Goal: Book appointment/travel/reservation

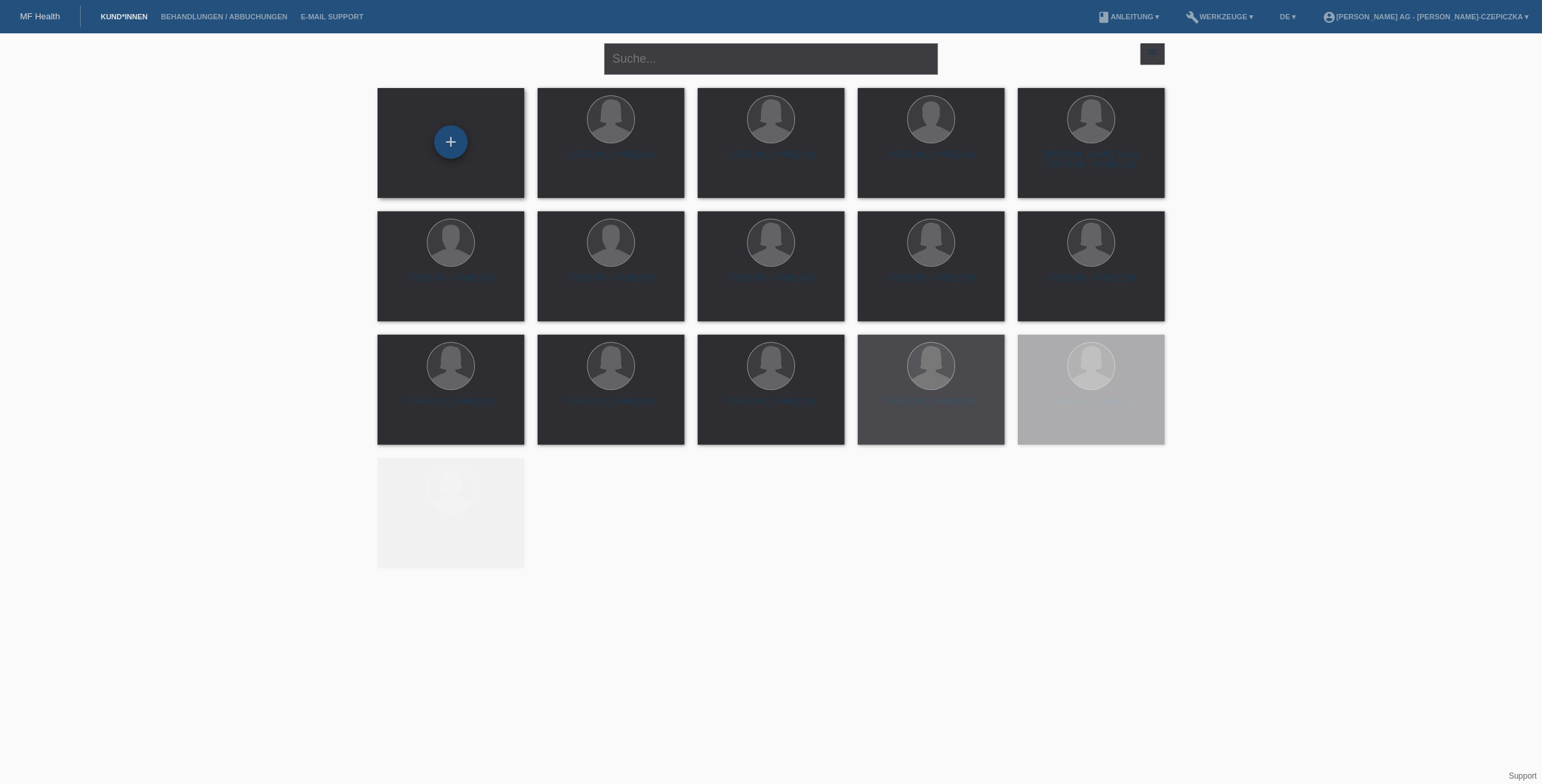
click at [455, 148] on div "+" at bounding box center [450, 142] width 33 height 33
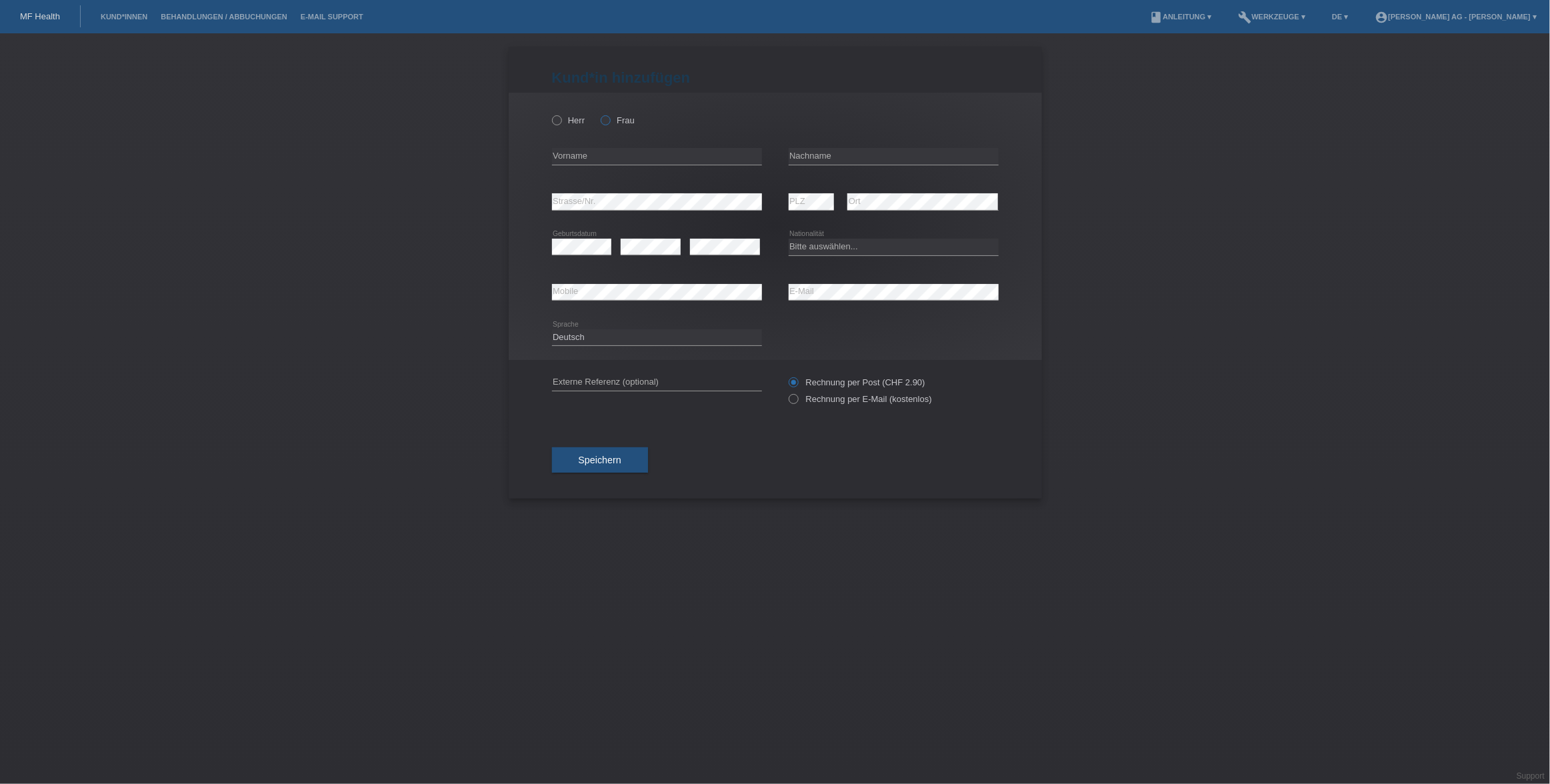
click at [611, 122] on label "Frau" at bounding box center [618, 119] width 34 height 10
click at [609, 122] on input "Frau" at bounding box center [605, 119] width 9 height 9
radio input "true"
click at [609, 162] on input "text" at bounding box center [657, 157] width 210 height 16
paste input "[PERSON_NAME]"
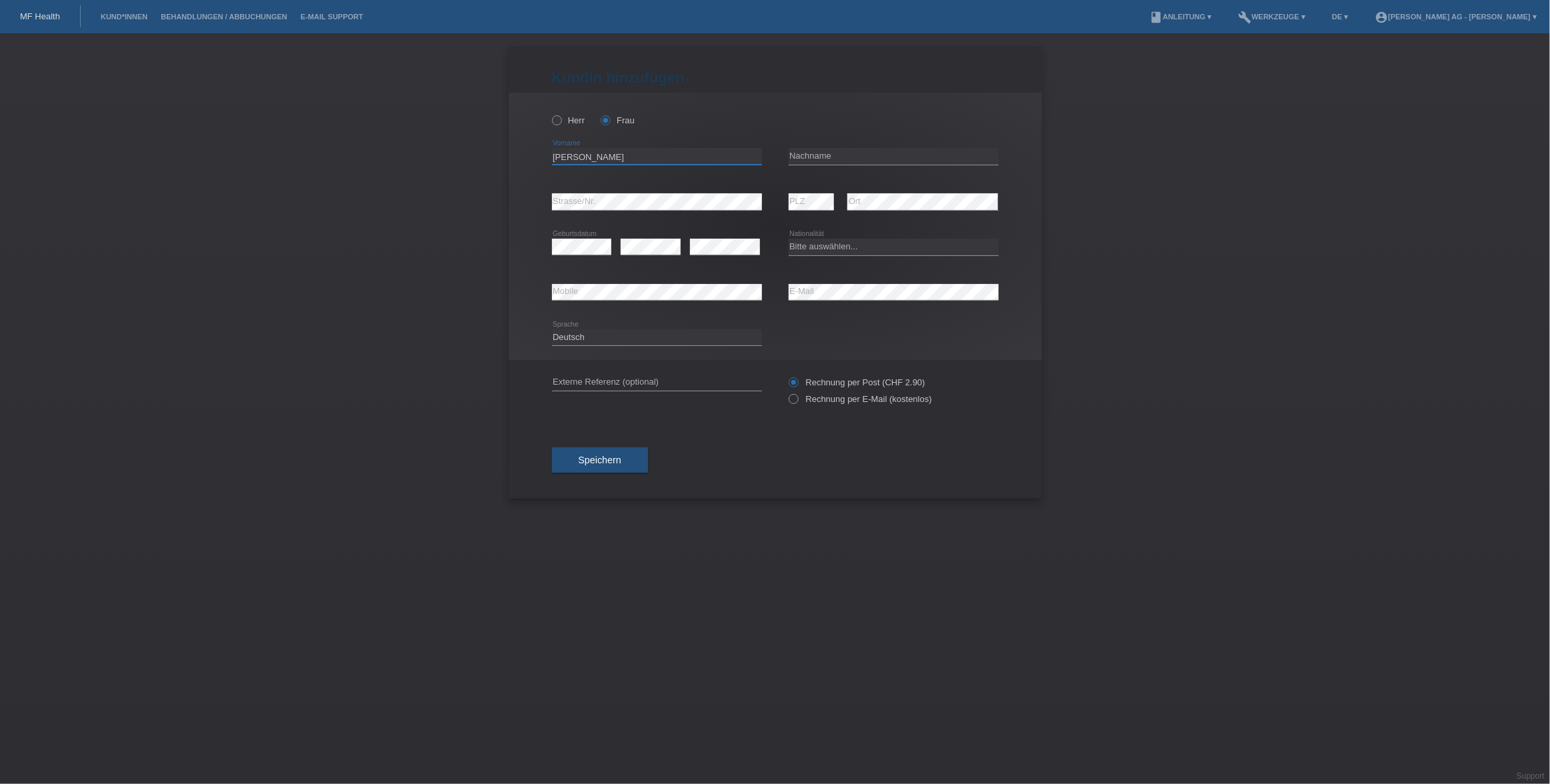
type input "[PERSON_NAME]"
click at [826, 154] on input "text" at bounding box center [893, 157] width 210 height 16
paste input "[PERSON_NAME]"
type input "[PERSON_NAME]"
click at [602, 159] on input "[PERSON_NAME]" at bounding box center [657, 157] width 210 height 16
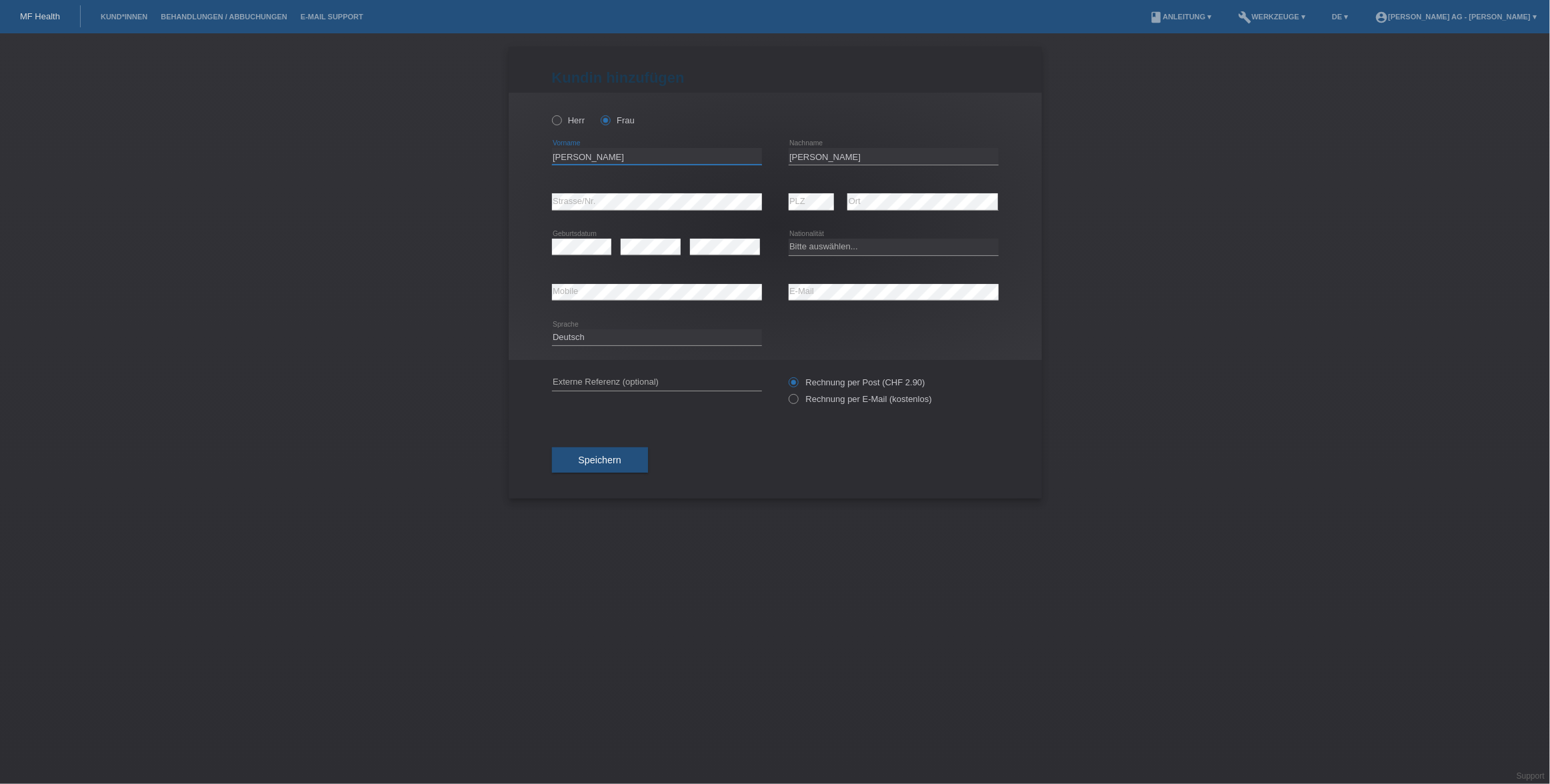
click at [602, 159] on input "[PERSON_NAME]" at bounding box center [657, 157] width 210 height 16
type input "[PERSON_NAME]"
click at [807, 156] on input "[PERSON_NAME]" at bounding box center [893, 157] width 210 height 16
type input "Mathis"
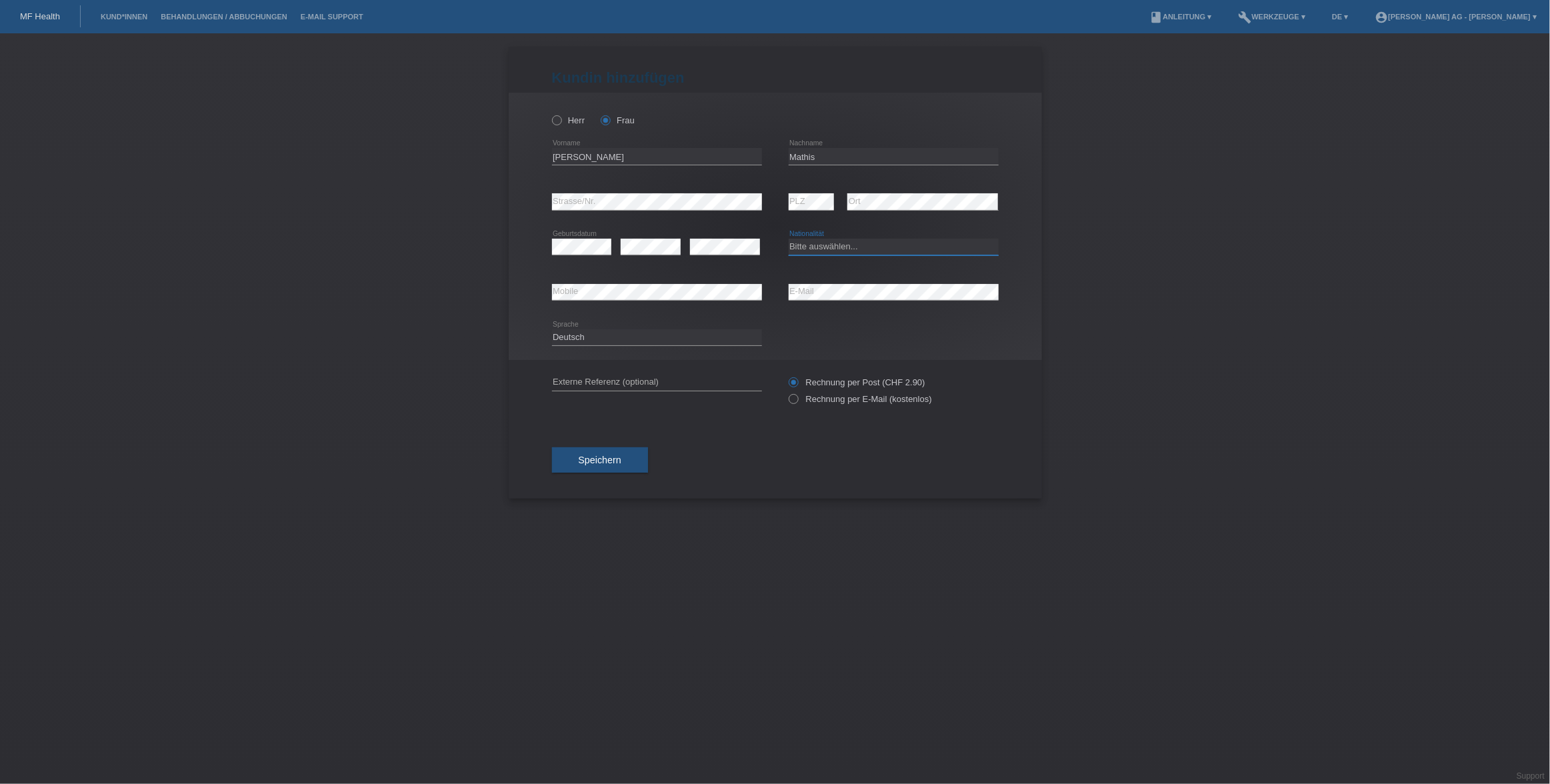
click at [843, 254] on select "Bitte auswählen... Schweiz Deutschland Liechtenstein Österreich ------------ Af…" at bounding box center [893, 247] width 210 height 16
select select "CH"
click at [789, 239] on select "Bitte auswählen... Schweiz Deutschland Liechtenstein Österreich ------------ Af…" at bounding box center [893, 247] width 210 height 16
click at [797, 403] on label "Rechnung per E-Mail (kostenlos)" at bounding box center [860, 398] width 143 height 10
click at [797, 403] on input "Rechnung per E-Mail (kostenlos)" at bounding box center [793, 402] width 9 height 16
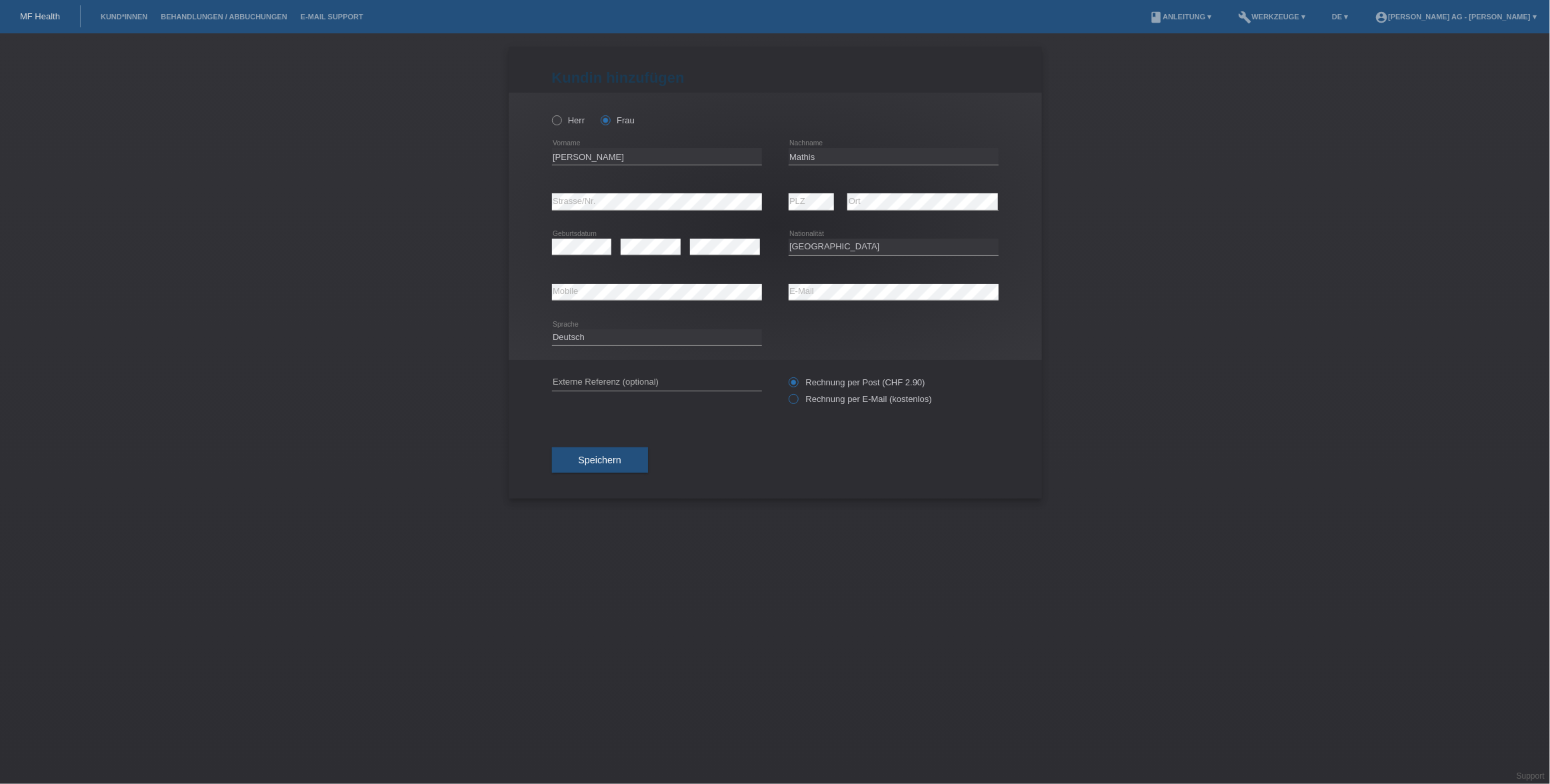
radio input "true"
click at [615, 455] on span "Speichern" at bounding box center [600, 460] width 43 height 10
click at [725, 437] on div "Speichern" at bounding box center [775, 467] width 447 height 77
click at [604, 475] on button "Speichern" at bounding box center [600, 467] width 96 height 25
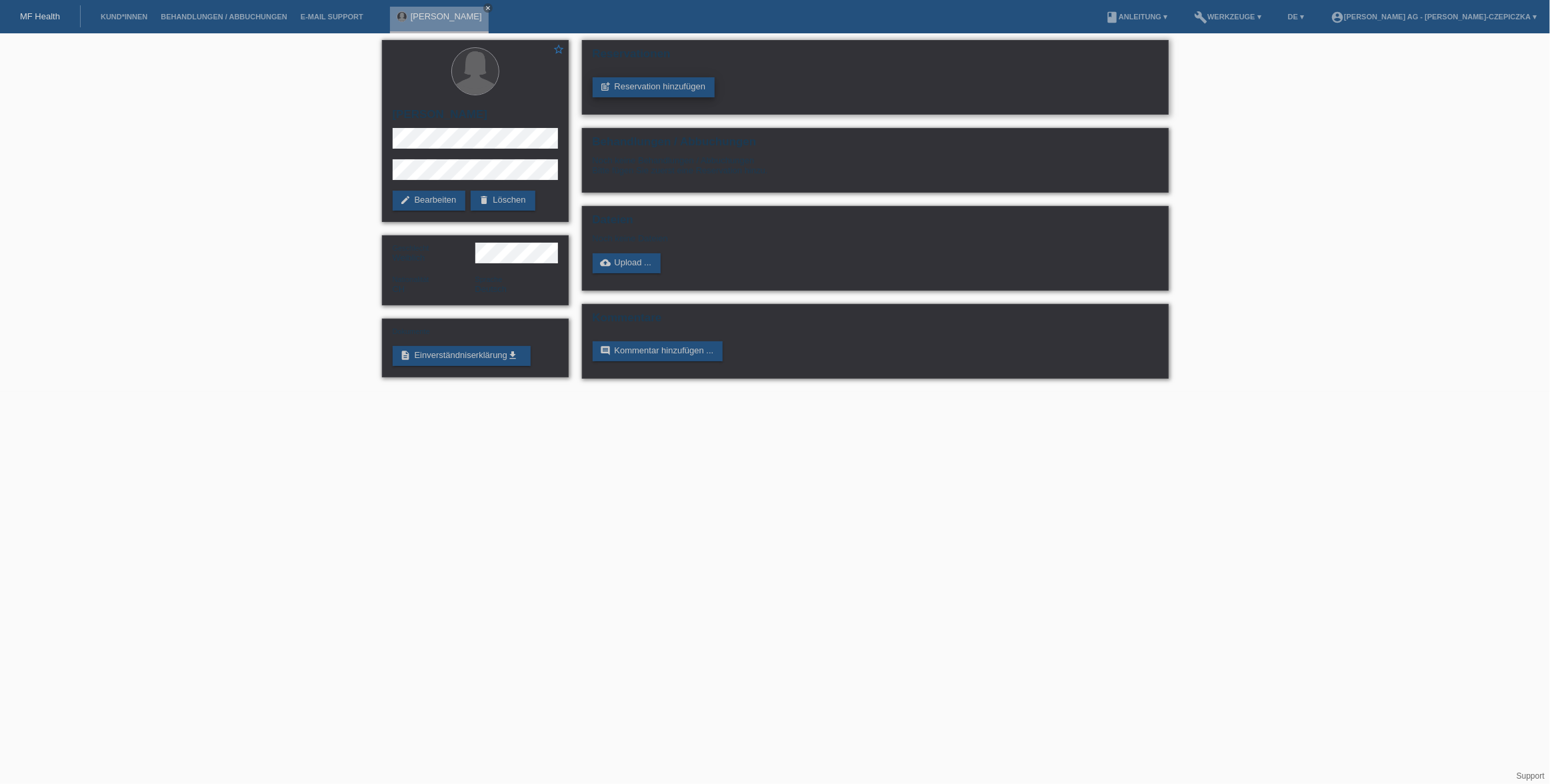
click at [647, 91] on link "post_add Reservation hinzufügen" at bounding box center [654, 87] width 122 height 20
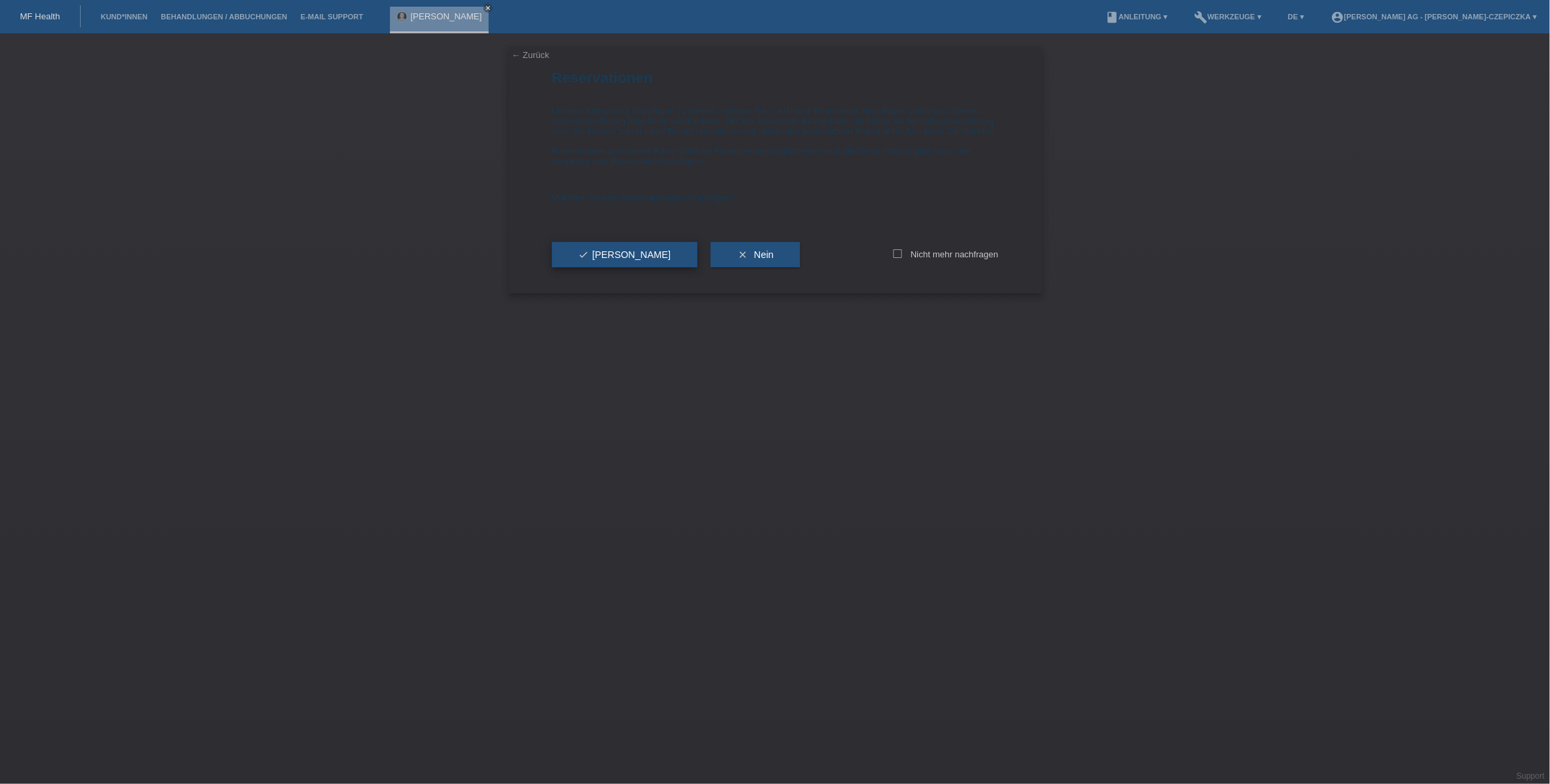
click at [600, 260] on span "check Ja" at bounding box center [625, 254] width 93 height 10
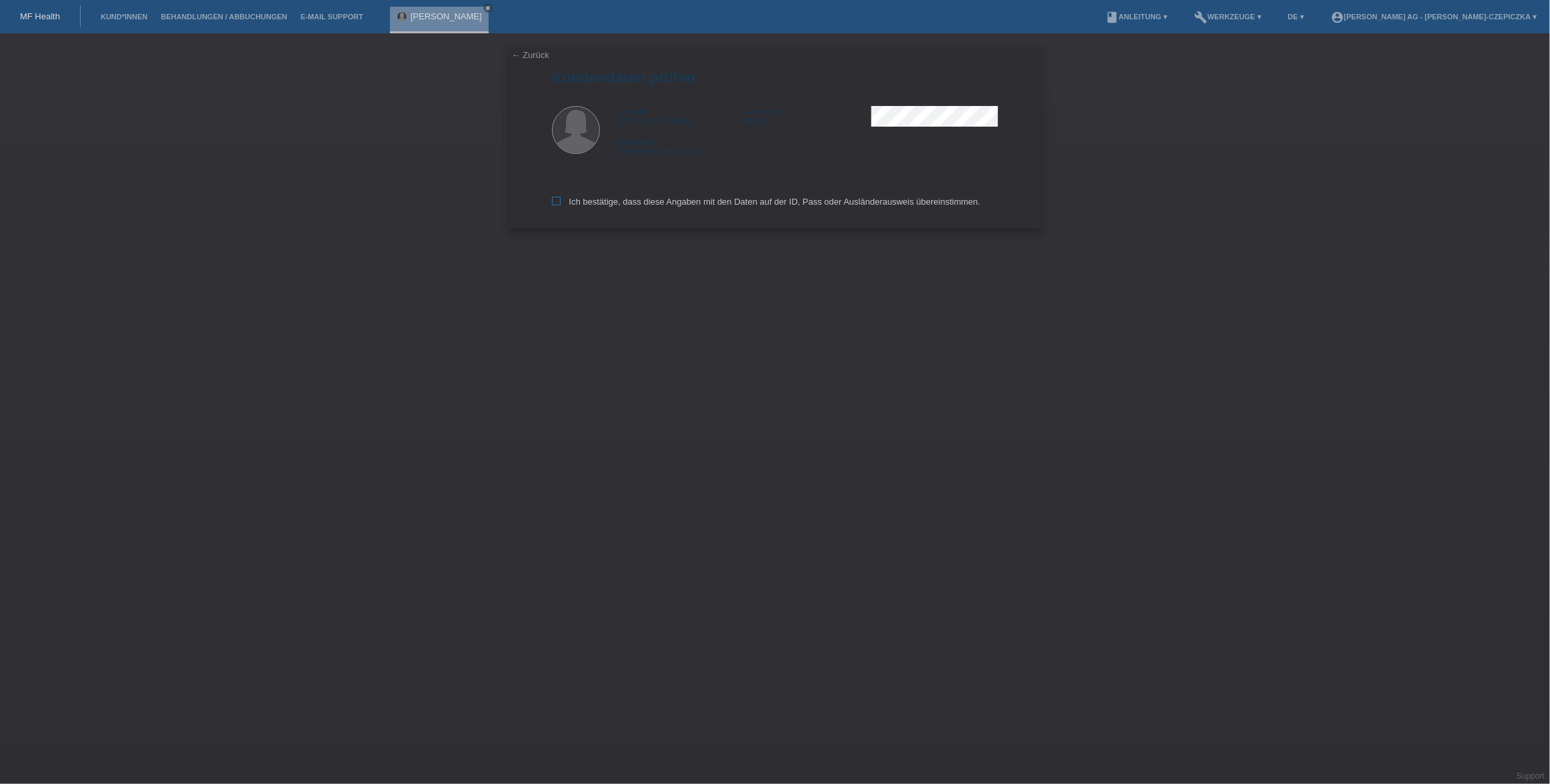
click at [560, 201] on icon at bounding box center [556, 201] width 9 height 9
click at [560, 201] on input "Ich bestätige, dass diese Angaben mit den Daten auf der ID, Pass oder Ausländer…" at bounding box center [556, 201] width 9 height 9
checkbox input "true"
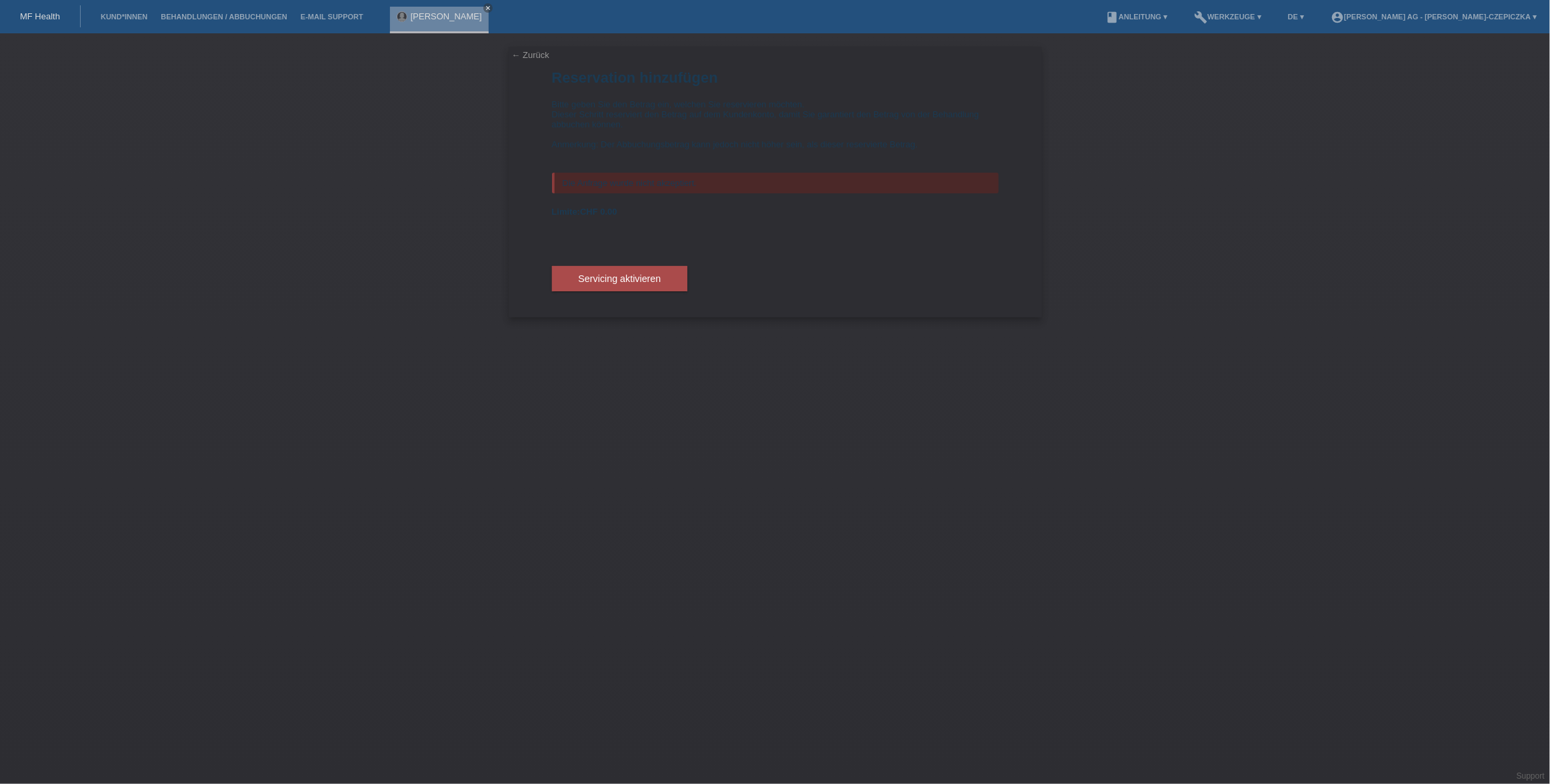
click at [533, 56] on link "← Zurück" at bounding box center [531, 54] width 37 height 10
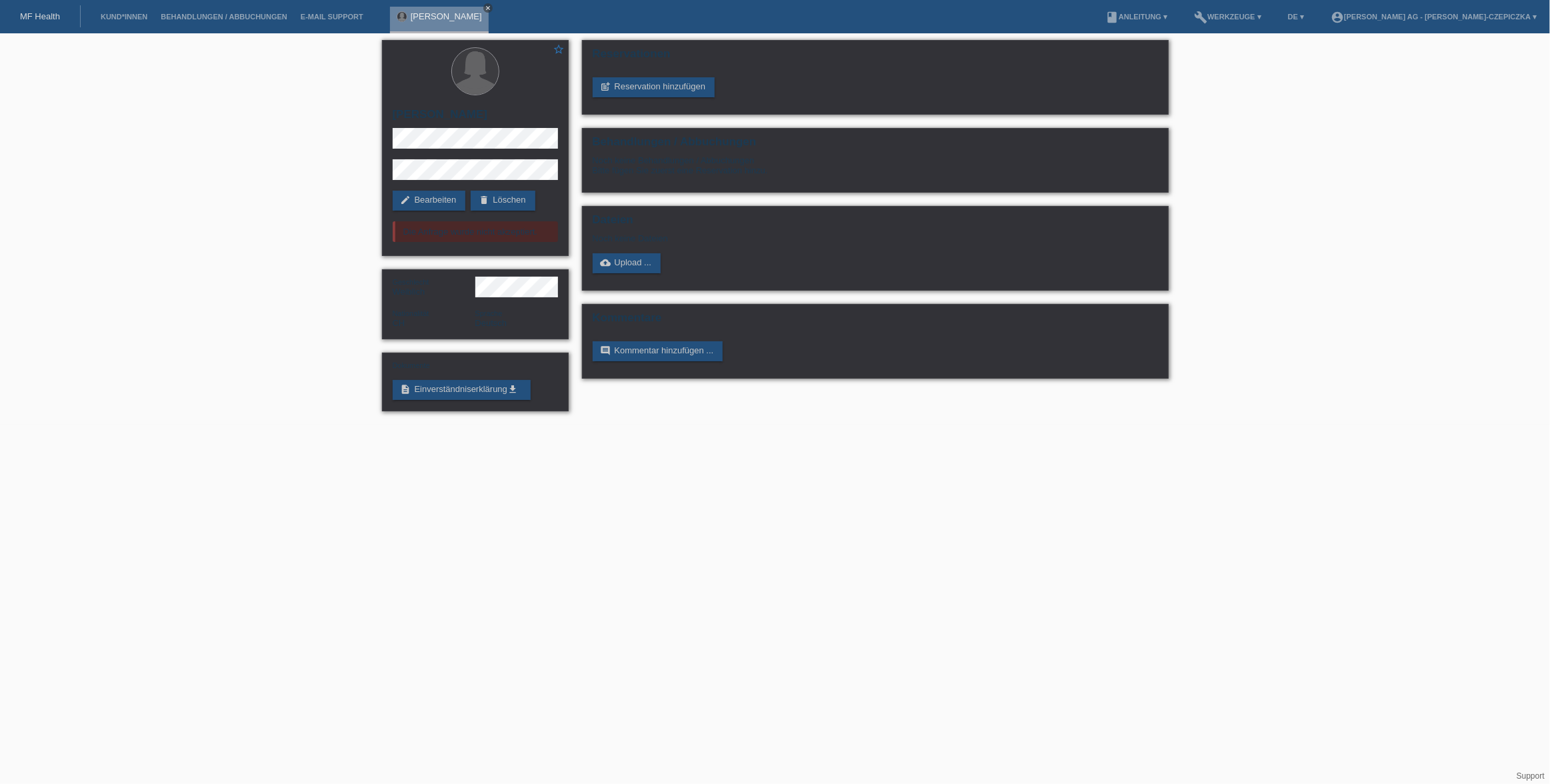
click at [485, 7] on icon "close" at bounding box center [487, 7] width 7 height 7
